Goal: Task Accomplishment & Management: Use online tool/utility

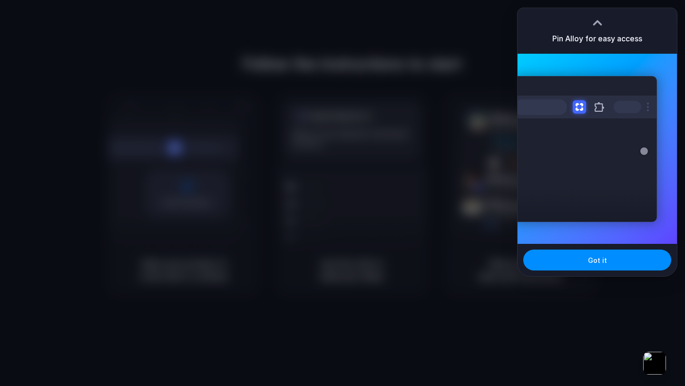
click at [597, 116] on div at bounding box center [585, 107] width 143 height 23
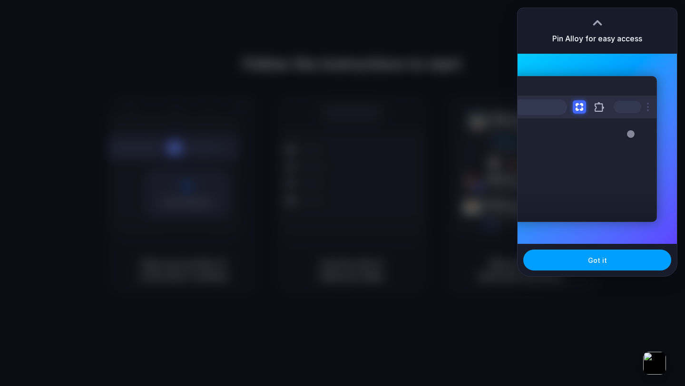
click at [588, 262] on button "Got it" at bounding box center [597, 260] width 148 height 21
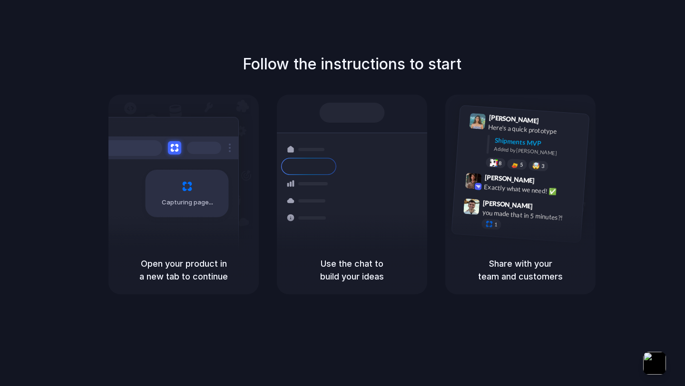
click at [325, 241] on div "Shipments" at bounding box center [301, 199] width 69 height 133
click at [363, 258] on div "Air freight to London Flight CX251 • Tomorrow • Ready" at bounding box center [408, 272] width 128 height 28
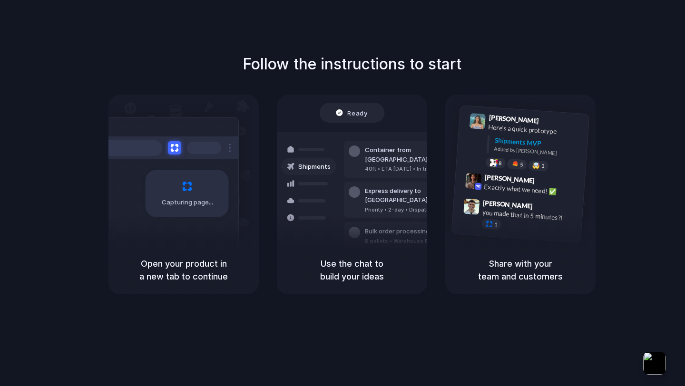
click at [390, 271] on h5 "Use the chat to build your ideas" at bounding box center [352, 270] width 128 height 26
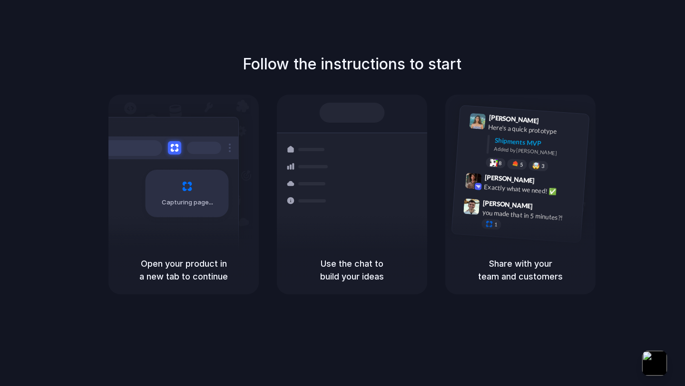
click at [657, 358] on button "button" at bounding box center [654, 363] width 25 height 25
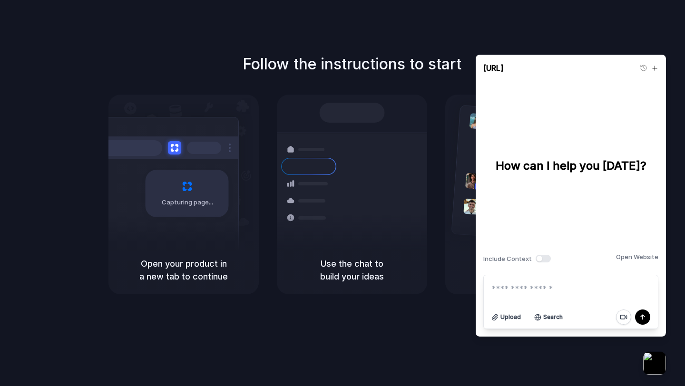
click at [402, 73] on h1 "Follow the instructions to start" at bounding box center [352, 64] width 219 height 23
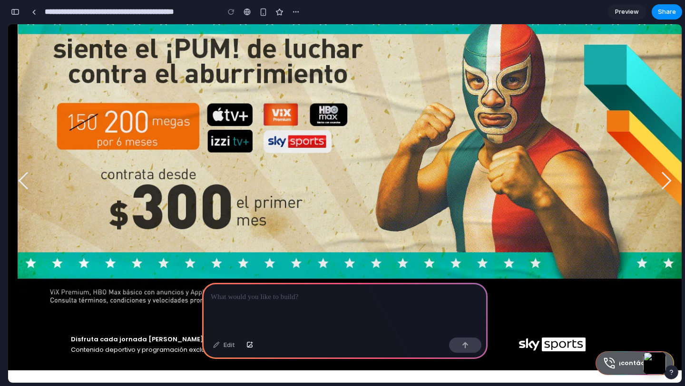
scroll to position [79, 0]
